Goal: Find contact information: Find contact information

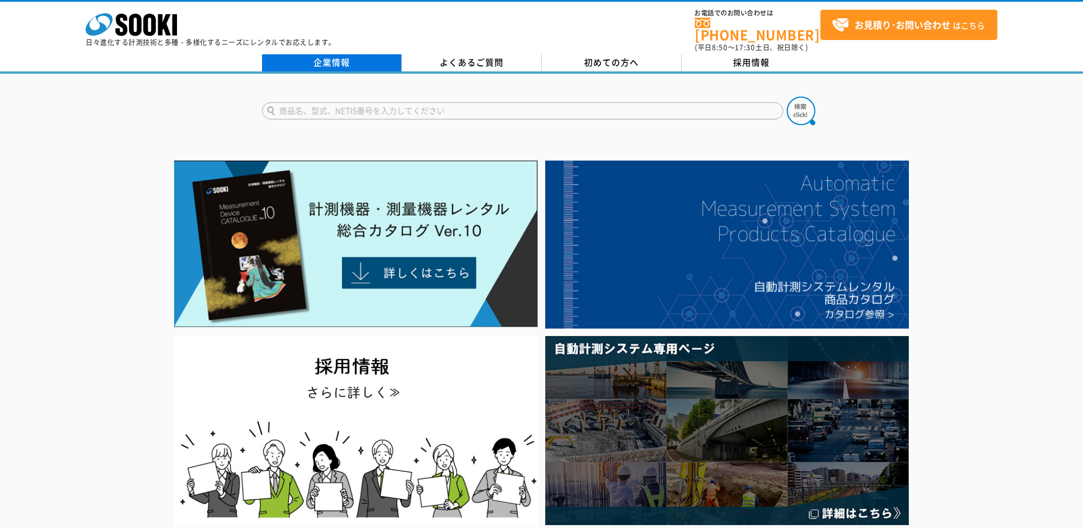
click at [359, 57] on link "企業情報" at bounding box center [332, 62] width 140 height 17
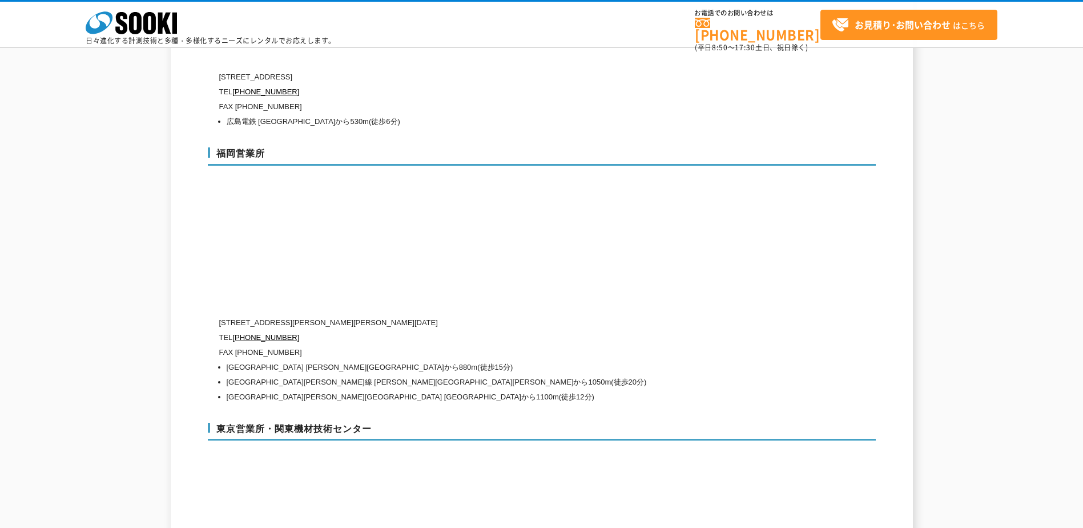
scroll to position [4438, 0]
drag, startPoint x: 293, startPoint y: 327, endPoint x: 236, endPoint y: 327, distance: 56.5
click at [236, 344] on p "FAX [PHONE_NUMBER]" at bounding box center [493, 351] width 548 height 15
drag, startPoint x: 236, startPoint y: 327, endPoint x: 317, endPoint y: 323, distance: 81.2
click at [317, 344] on p "FAX (092)623-4374" at bounding box center [493, 351] width 548 height 15
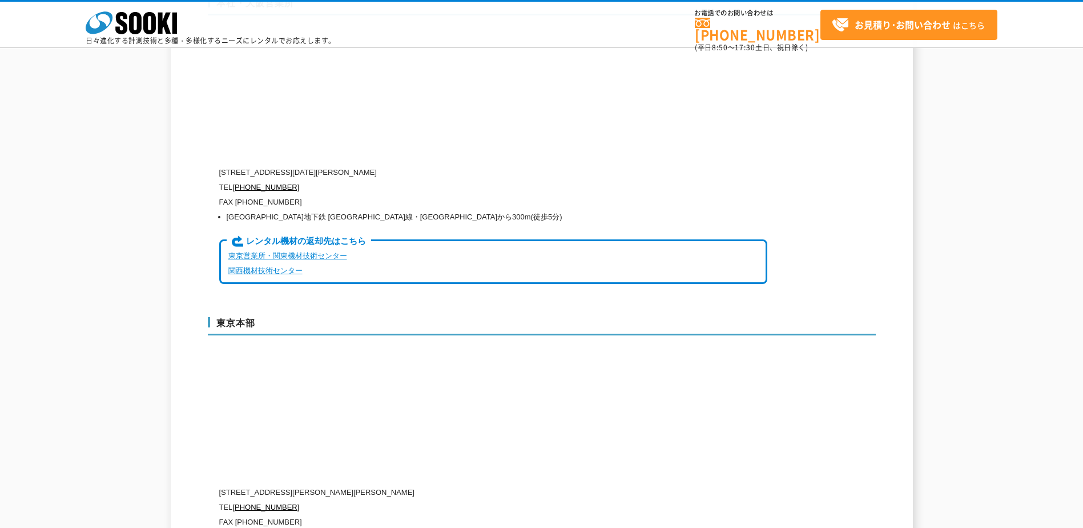
scroll to position [2896, 0]
